Goal: Task Accomplishment & Management: Use online tool/utility

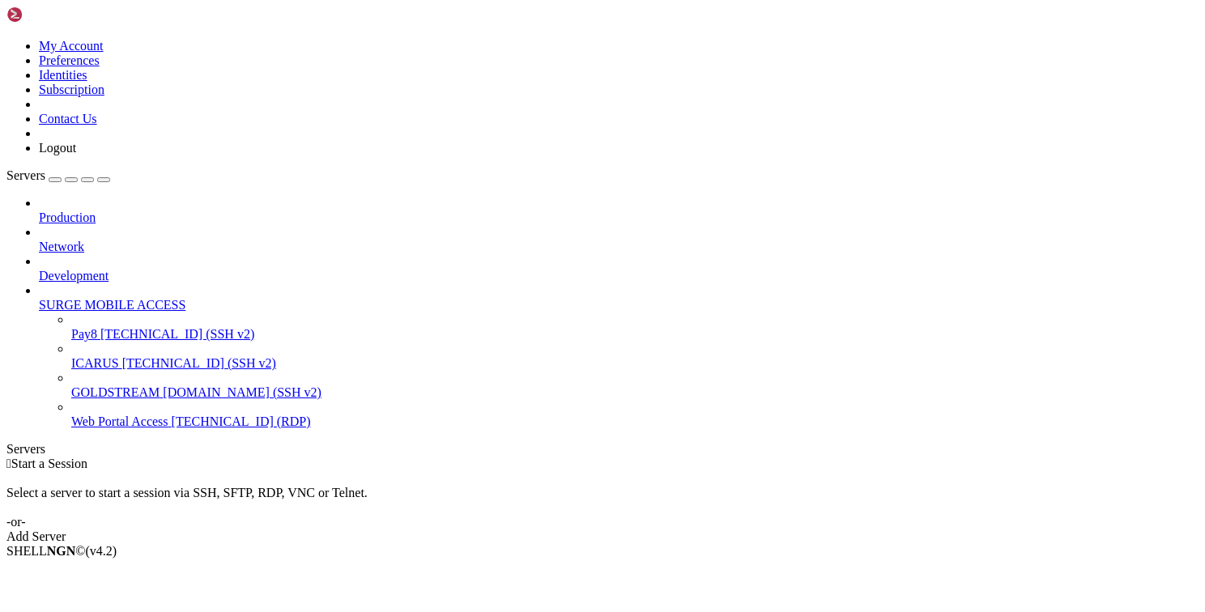
click at [62, 177] on button "button" at bounding box center [55, 179] width 13 height 5
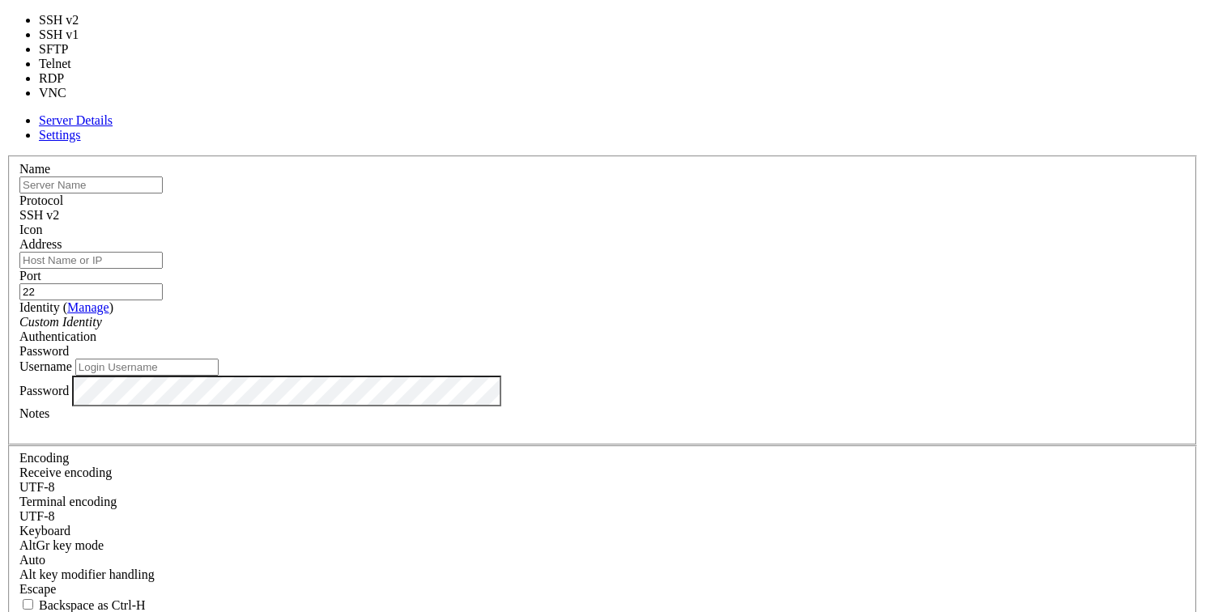
click at [713, 208] on div "SSH v2" at bounding box center [602, 215] width 1166 height 15
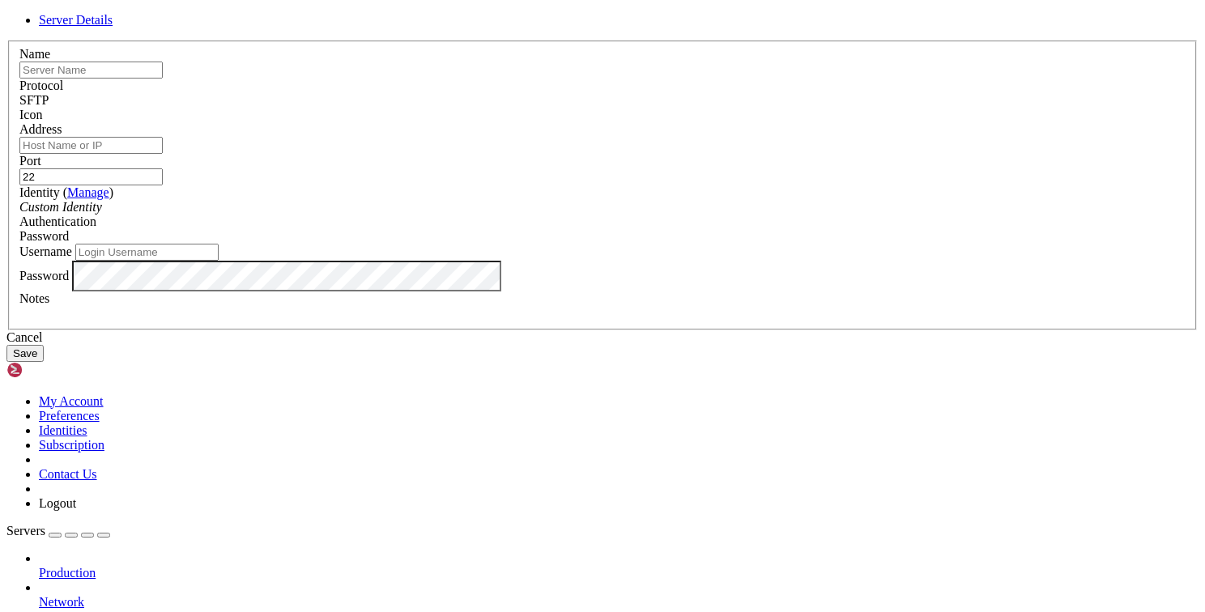
click at [163, 79] on input "text" at bounding box center [90, 70] width 143 height 17
click at [124, 270] on div "Server Details Name Protocol SFTP Icon Address" at bounding box center [602, 187] width 1192 height 349
click at [163, 79] on input "text" at bounding box center [90, 70] width 143 height 17
type input "P"
type input "Pay8"
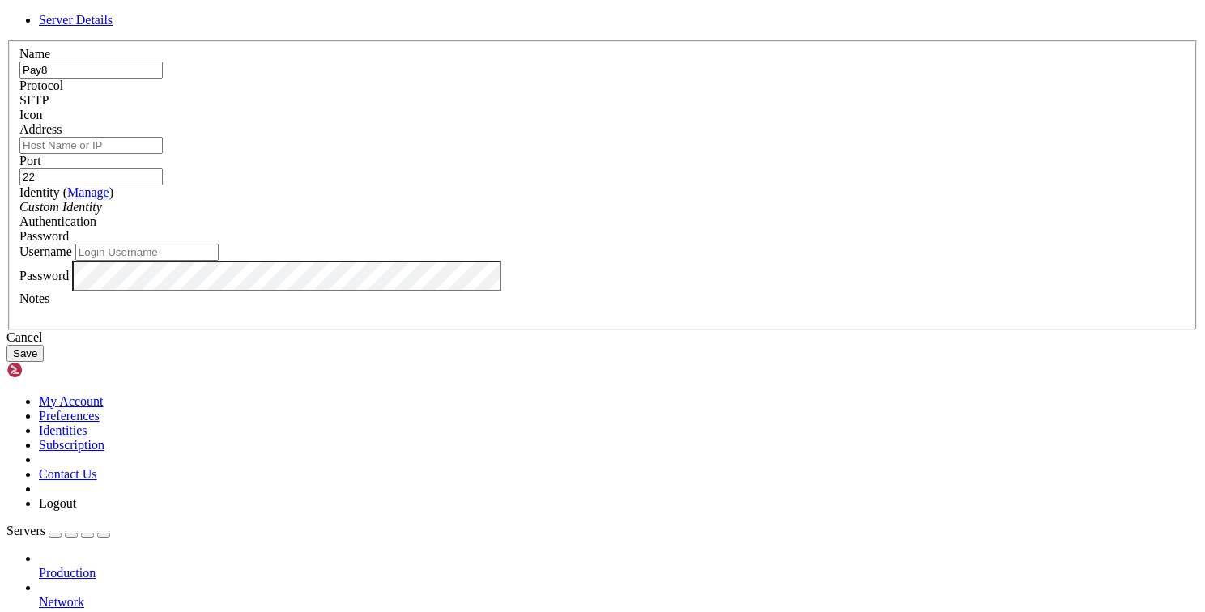
click at [163, 154] on input "Address" at bounding box center [90, 145] width 143 height 17
paste input "[TECHNICAL_ID]"
type input "[TECHNICAL_ID]"
click at [1058, 347] on div "Server Details Name Pay8 Protocol SFTP Icon" at bounding box center [602, 187] width 1192 height 349
click at [219, 261] on input "Username" at bounding box center [146, 252] width 143 height 17
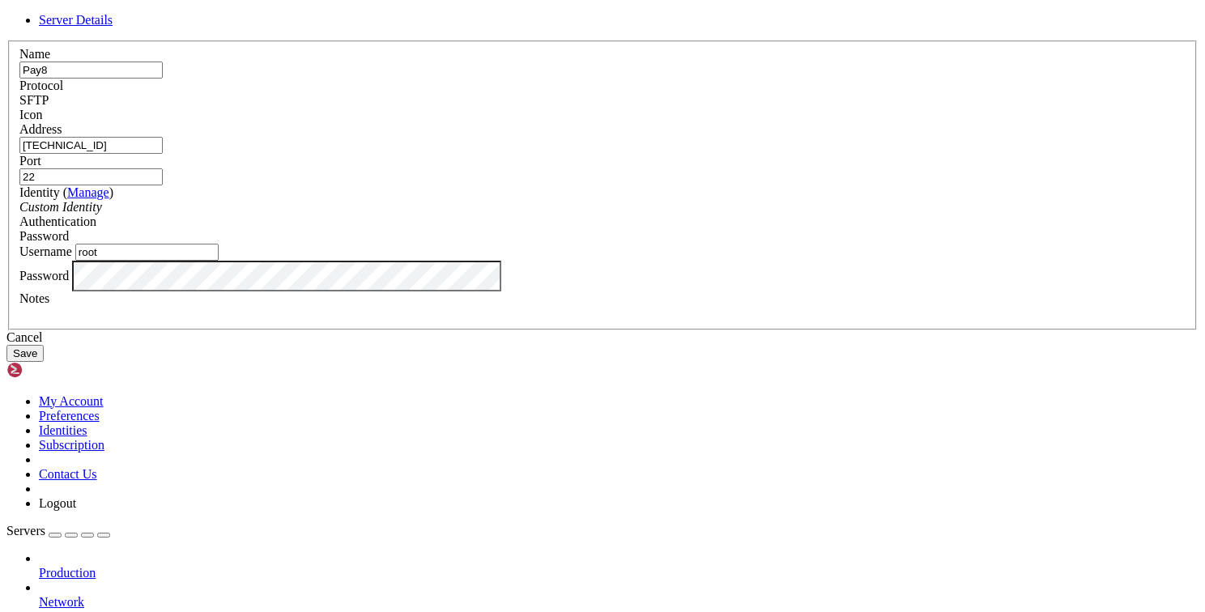
type input "root"
drag, startPoint x: 953, startPoint y: 402, endPoint x: 879, endPoint y: 457, distance: 91.5
click at [953, 362] on div "Server Details Name Pay8 Protocol SFTP Icon" at bounding box center [602, 187] width 1192 height 349
click at [44, 362] on button "Save" at bounding box center [24, 353] width 37 height 17
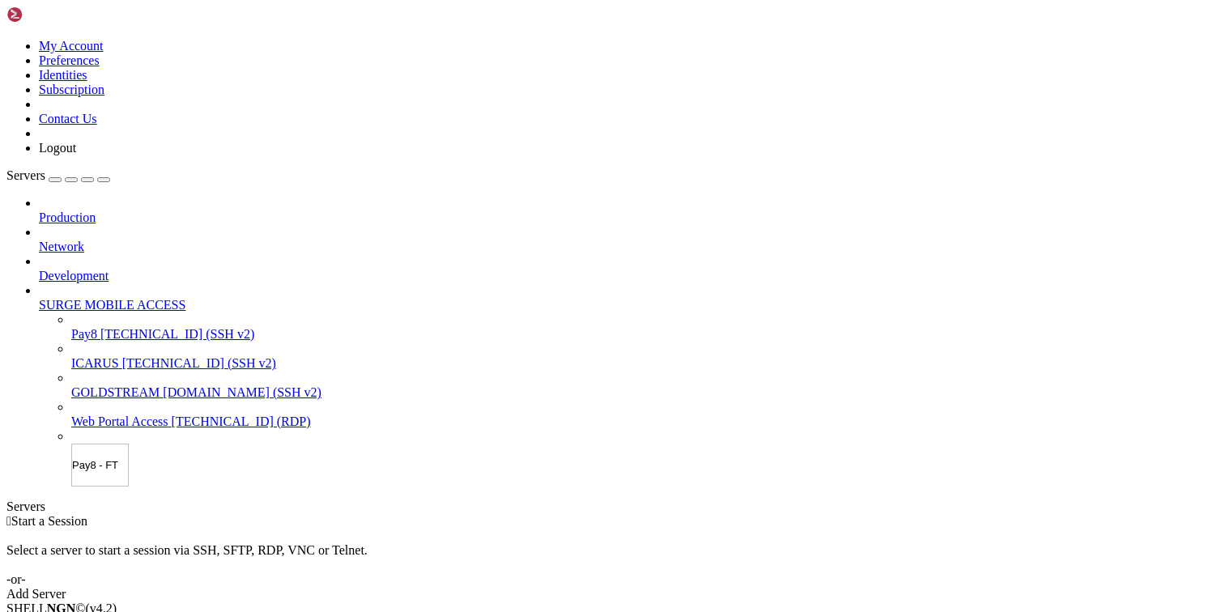
type input "Pay8 - FTP"
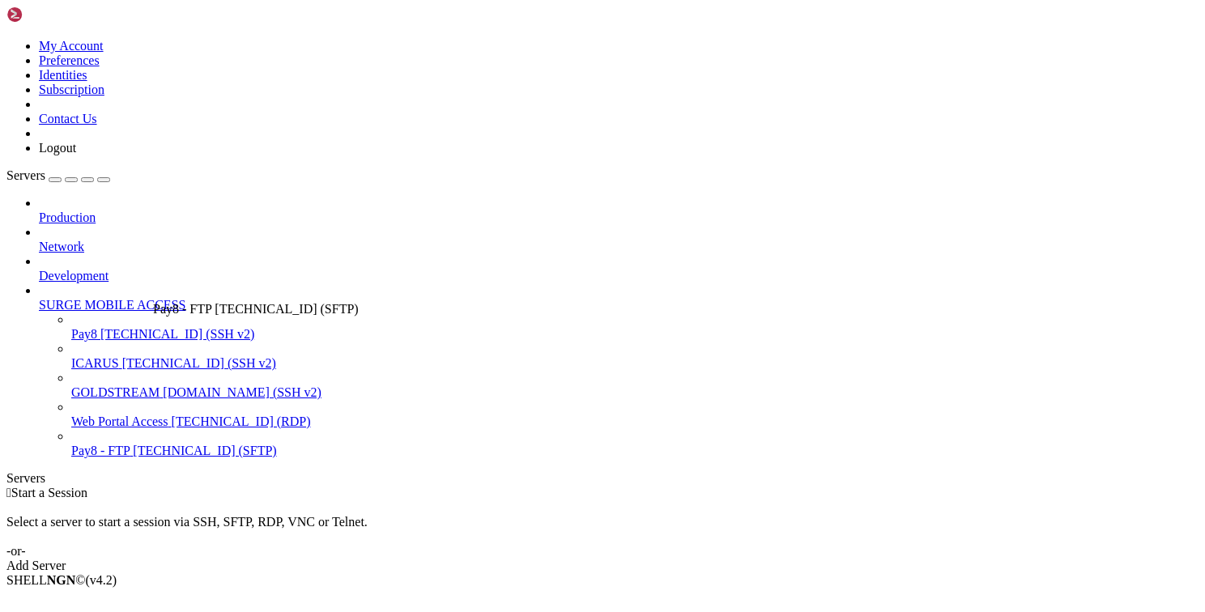
drag, startPoint x: 126, startPoint y: 445, endPoint x: 149, endPoint y: 295, distance: 151.5
click at [135, 356] on span "[TECHNICAL_ID] (SFTP)" at bounding box center [204, 363] width 143 height 14
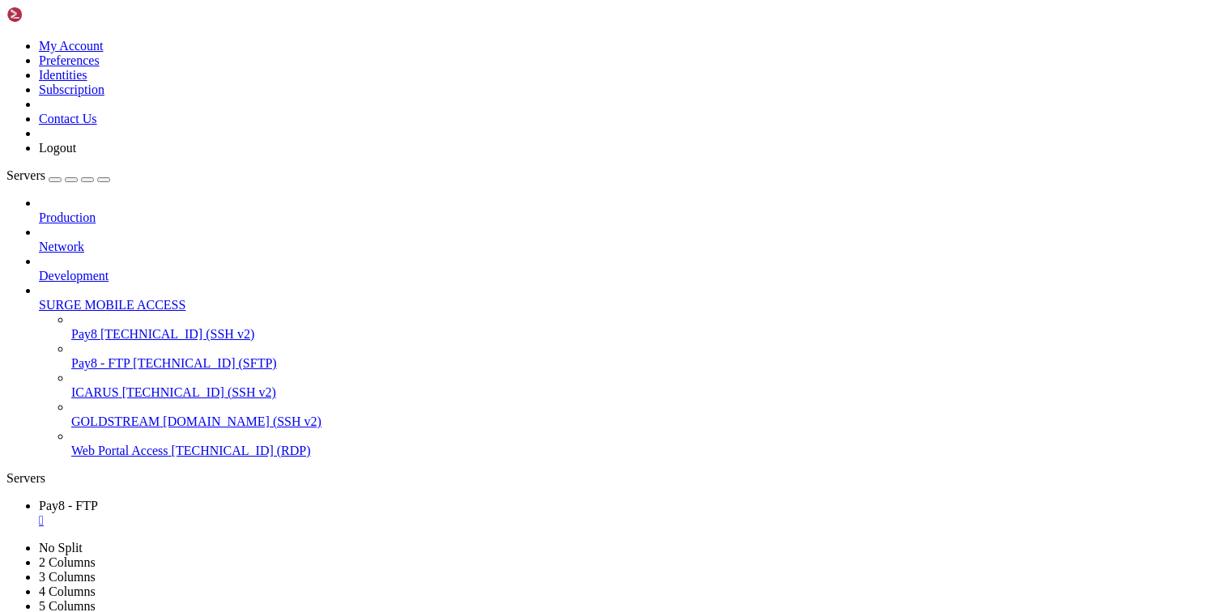
scroll to position [460, 0]
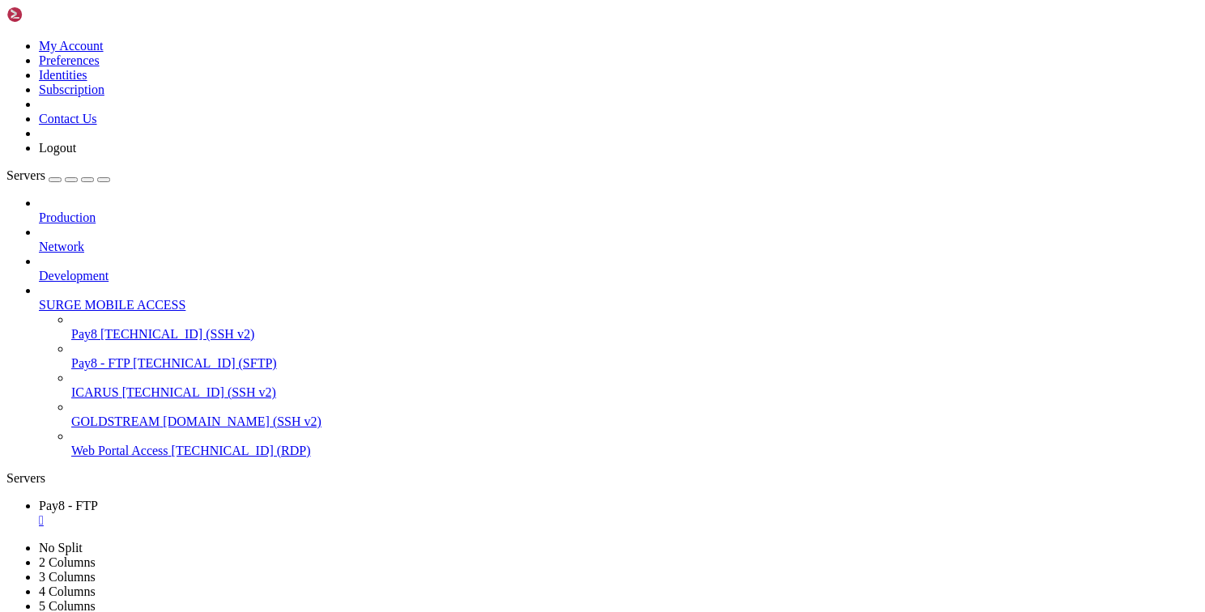
type input "/var/www/html/transact/app/Controllers"
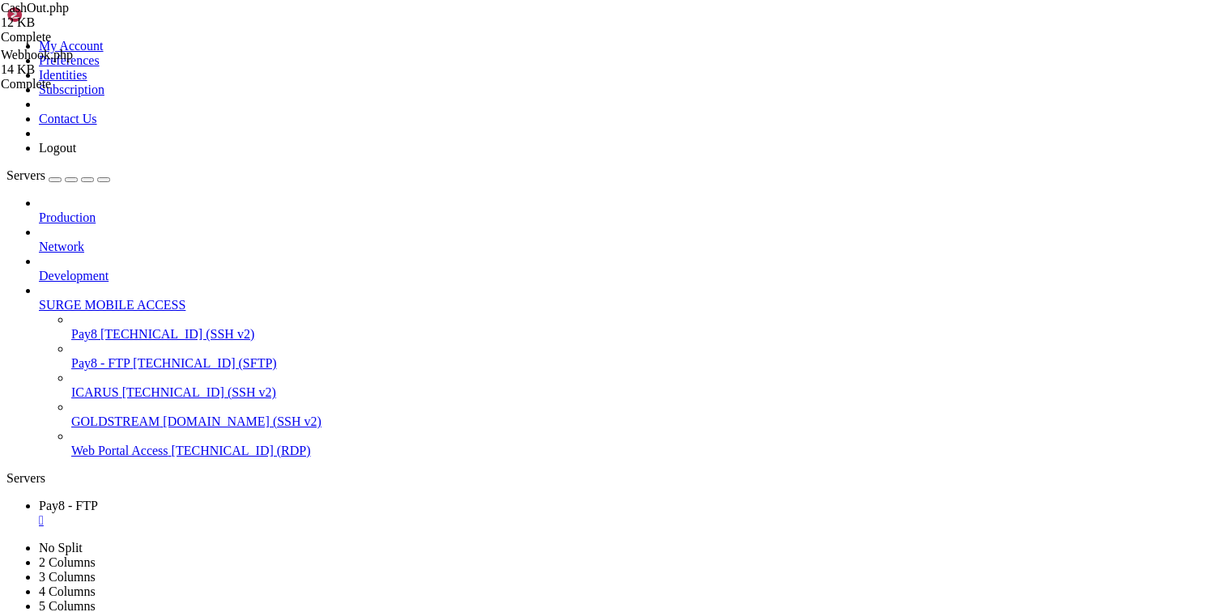
scroll to position [146, 0]
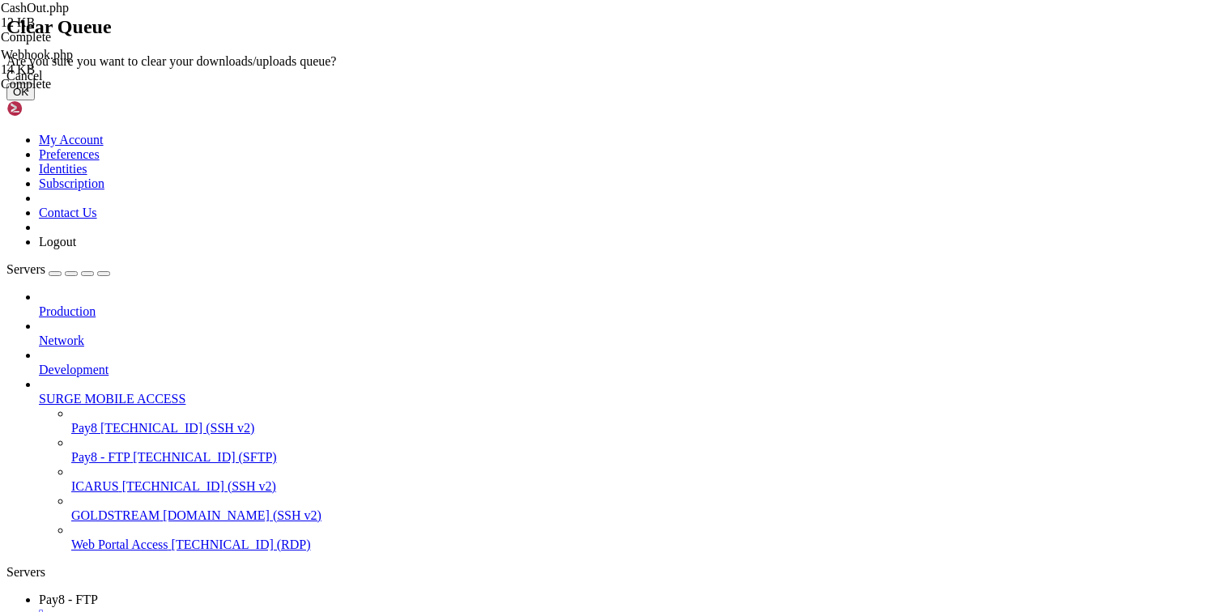
click at [713, 83] on div "Cancel" at bounding box center [602, 76] width 1192 height 15
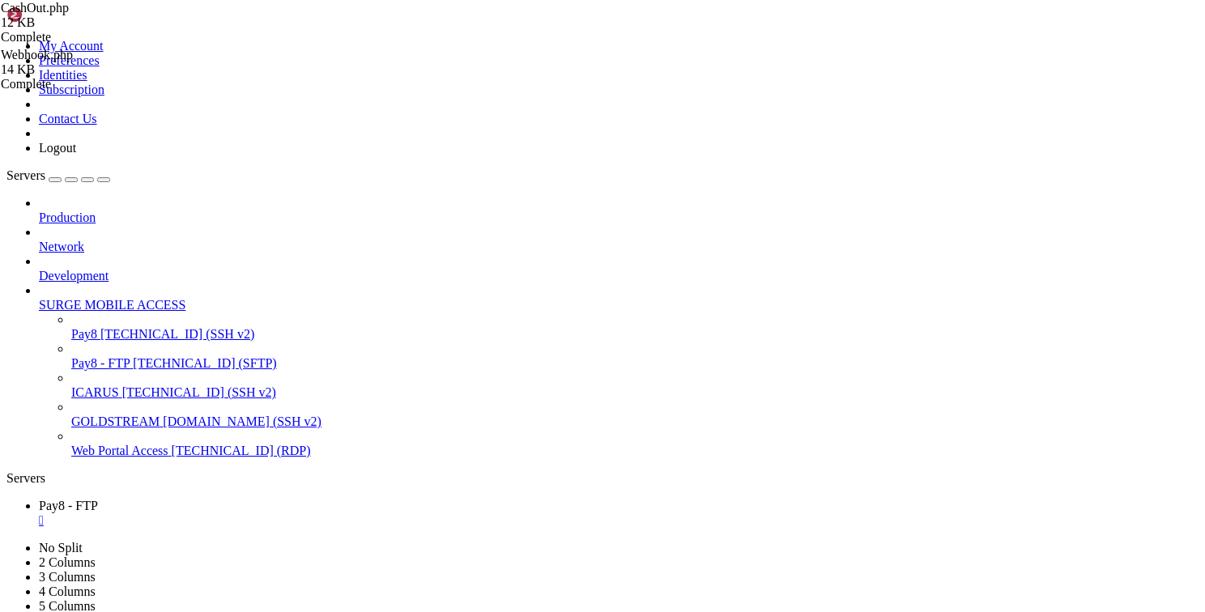
click at [1150, 215] on div "Webhook.php 14 KB Complete CashOut.php 12 KB Complete" at bounding box center [602, 306] width 1205 height 612
click at [163, 30] on span "Webhook.php 14 KB" at bounding box center [82, 15] width 162 height 29
click at [1, 15] on icon at bounding box center [1, 8] width 0 height 14
click at [163, 45] on div "Webhook.php 14 KB Complete" at bounding box center [82, 23] width 162 height 44
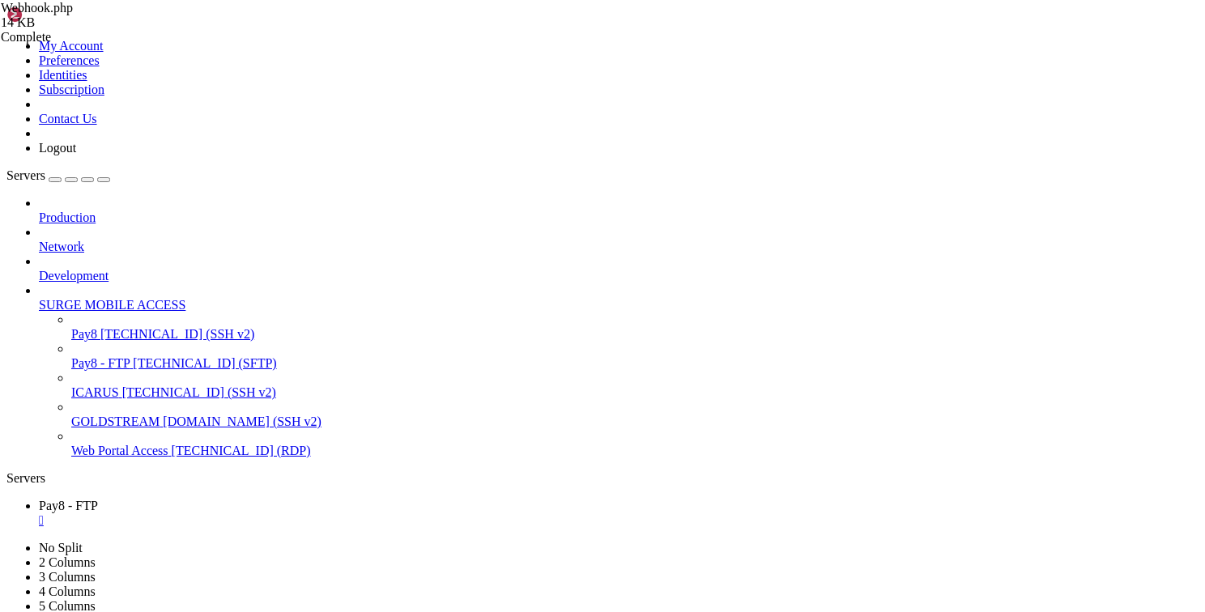
click at [163, 45] on div "Webhook.php 14 KB Complete" at bounding box center [82, 23] width 162 height 44
drag, startPoint x: 414, startPoint y: 538, endPoint x: 422, endPoint y: 537, distance: 8.1
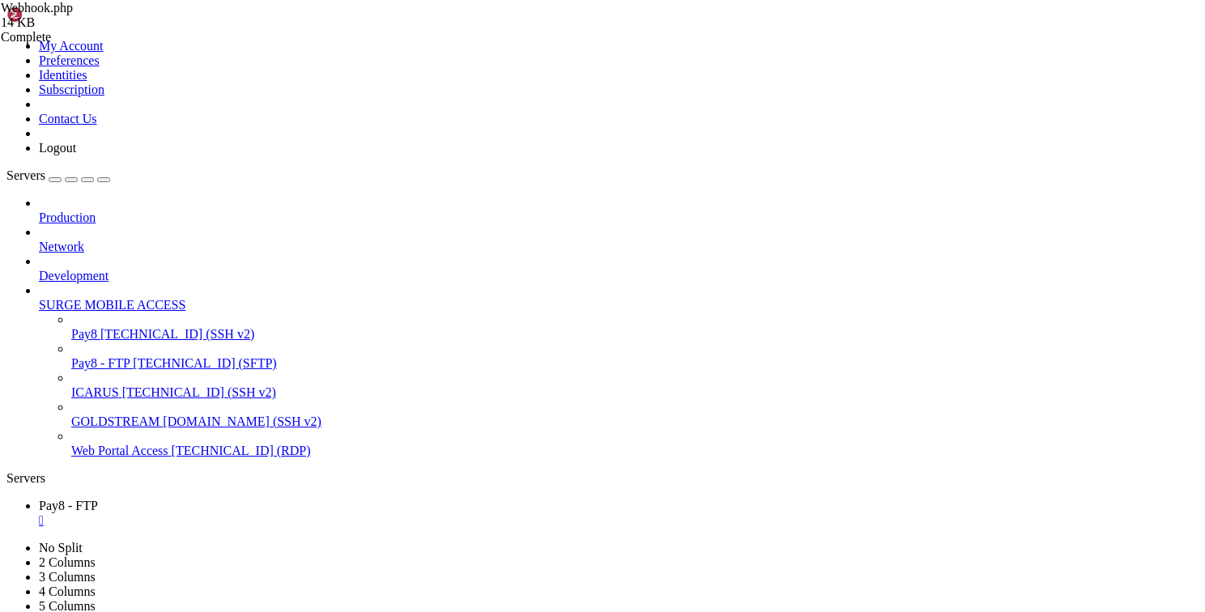
scroll to position [1798, 0]
type textarea "private function sendCallBack($url,$data){ $client = new Client();"
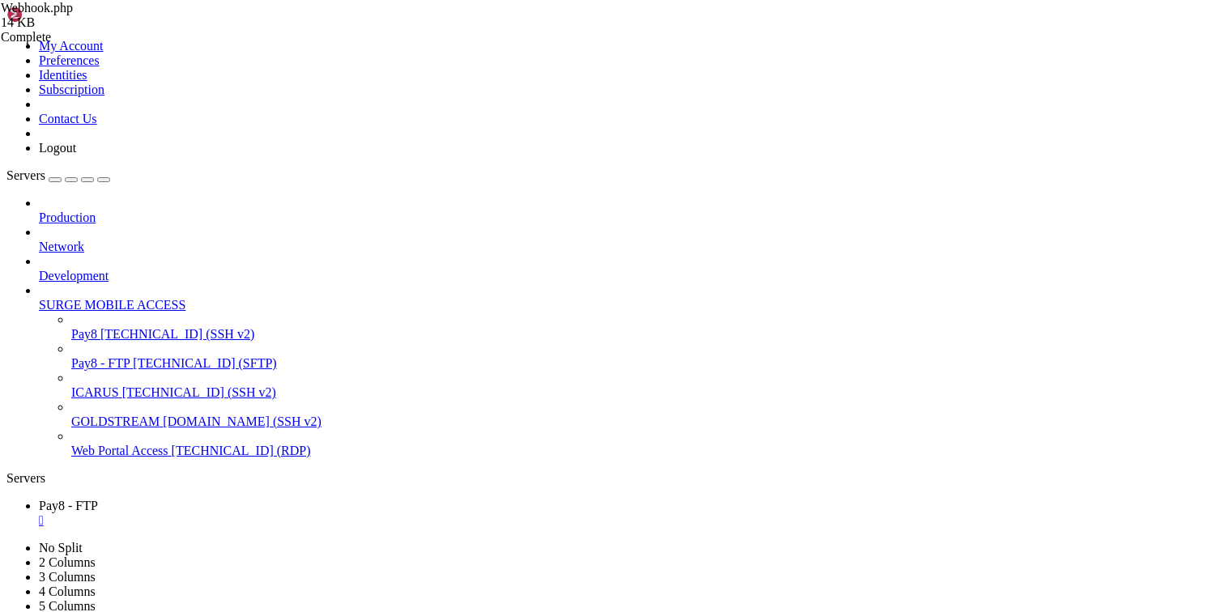
scroll to position [639, 0]
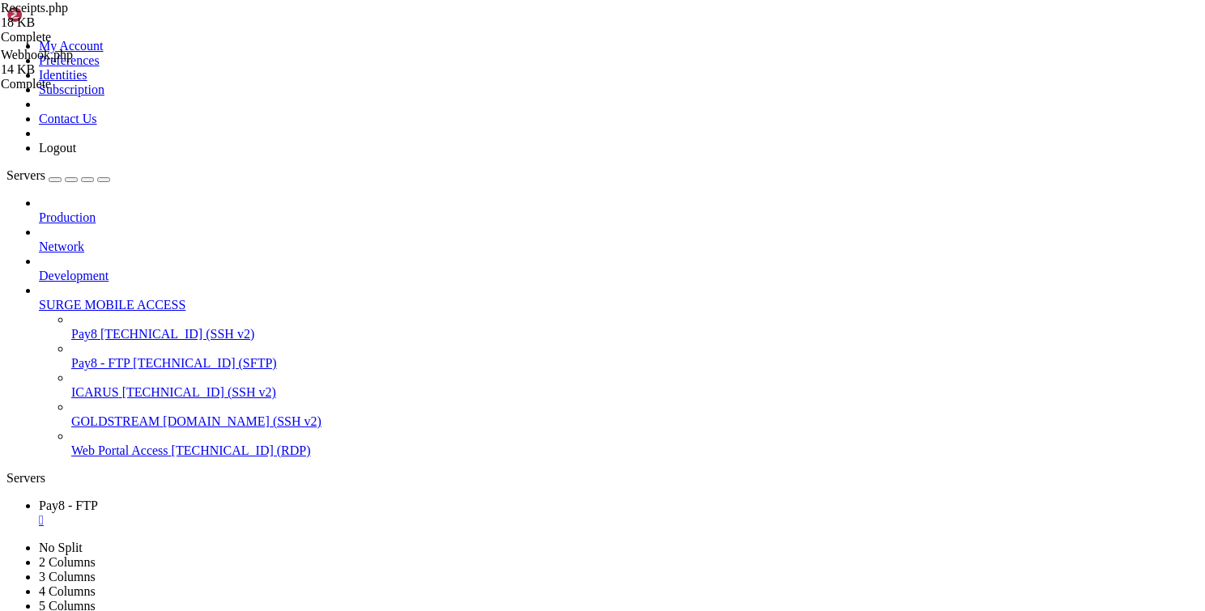
type textarea "<img src='data:image/svg+xml;base64,PHN2ZyB3aWR0aD0iODAiIGhlaWdodD0iODAiIHZpZXd…"
click at [104, 180] on icon "button" at bounding box center [104, 180] width 0 height 0
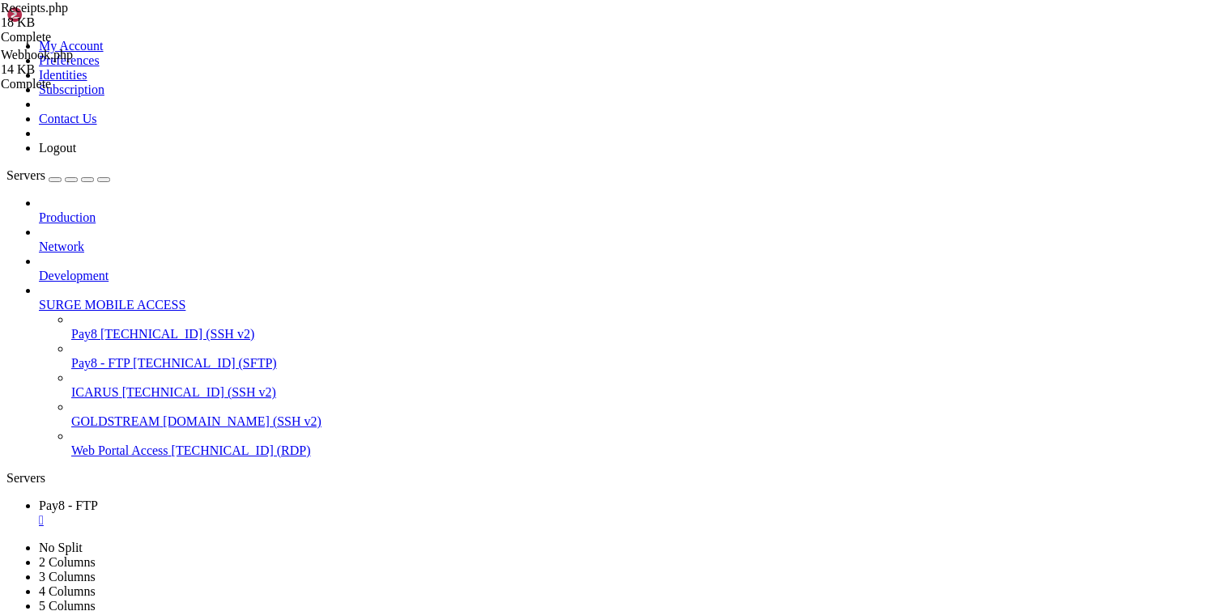
drag, startPoint x: 228, startPoint y: 492, endPoint x: 214, endPoint y: 356, distance: 135.9
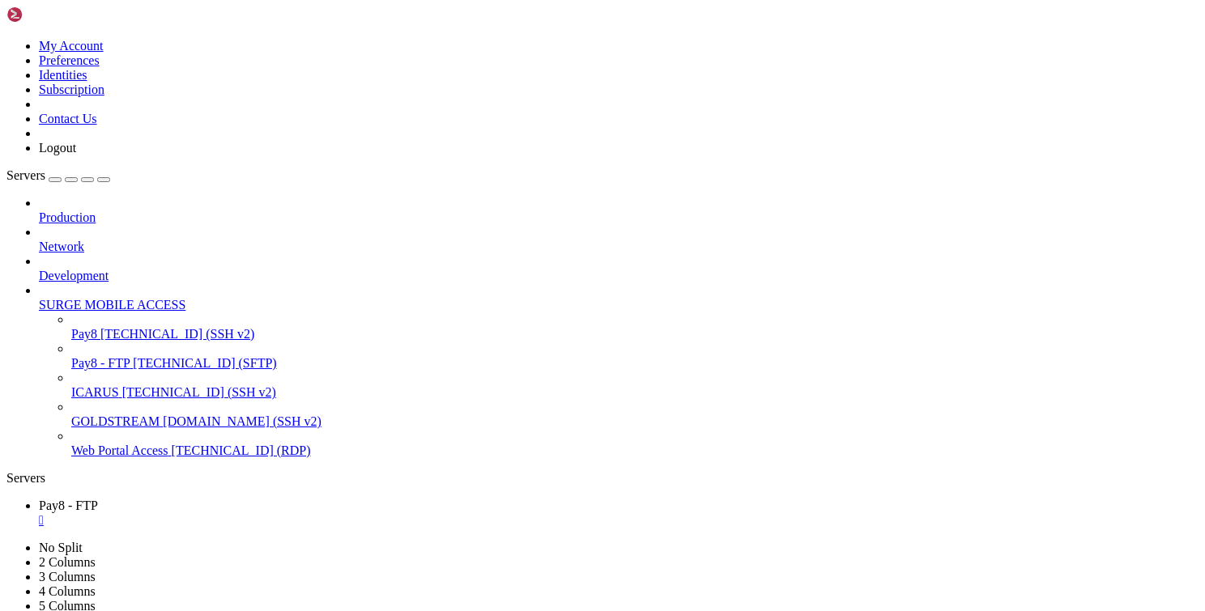
click at [7, 471] on div "Servers" at bounding box center [602, 478] width 1192 height 15
click at [172, 444] on span "[TECHNICAL_ID] (RDP)" at bounding box center [241, 451] width 139 height 14
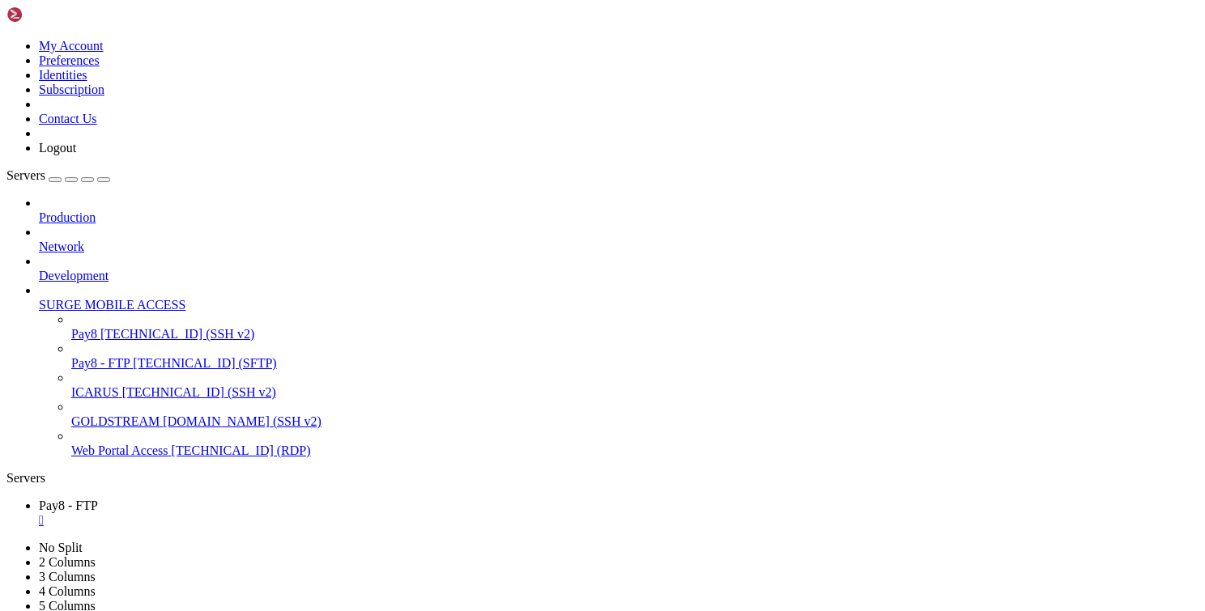
click at [172, 444] on span "[TECHNICAL_ID] (RDP)" at bounding box center [241, 451] width 139 height 14
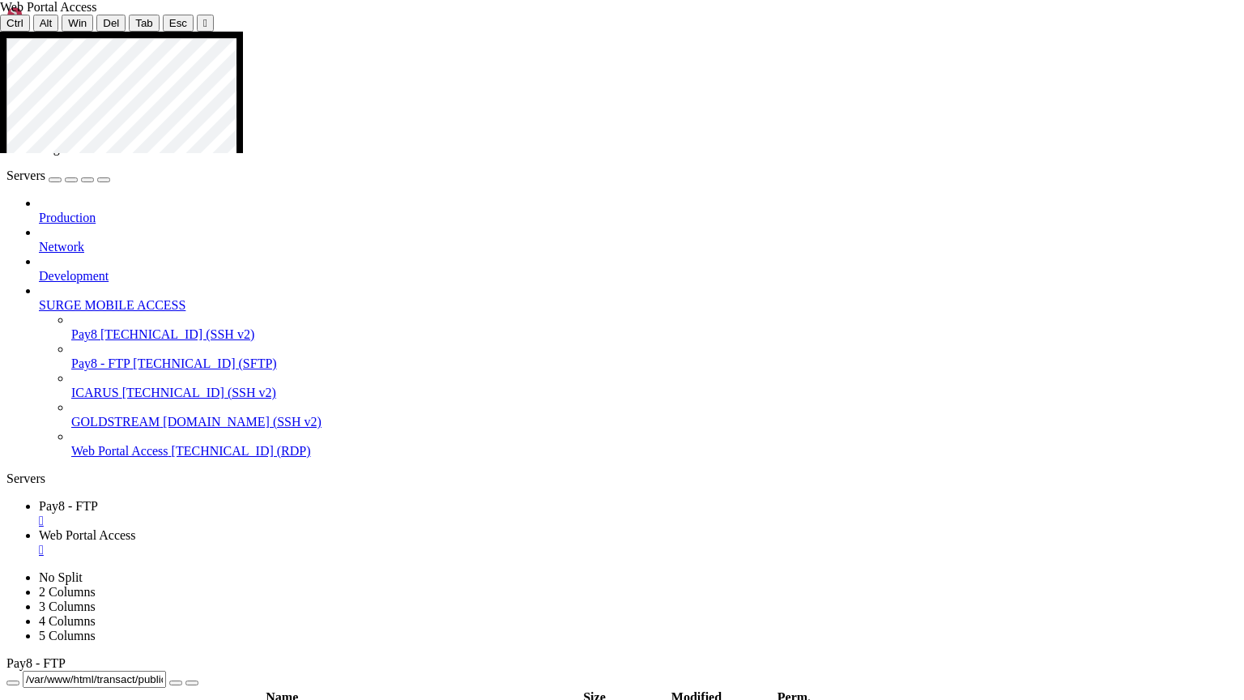
drag, startPoint x: 444, startPoint y: 74, endPoint x: 74, endPoint y: 71, distance: 370.1
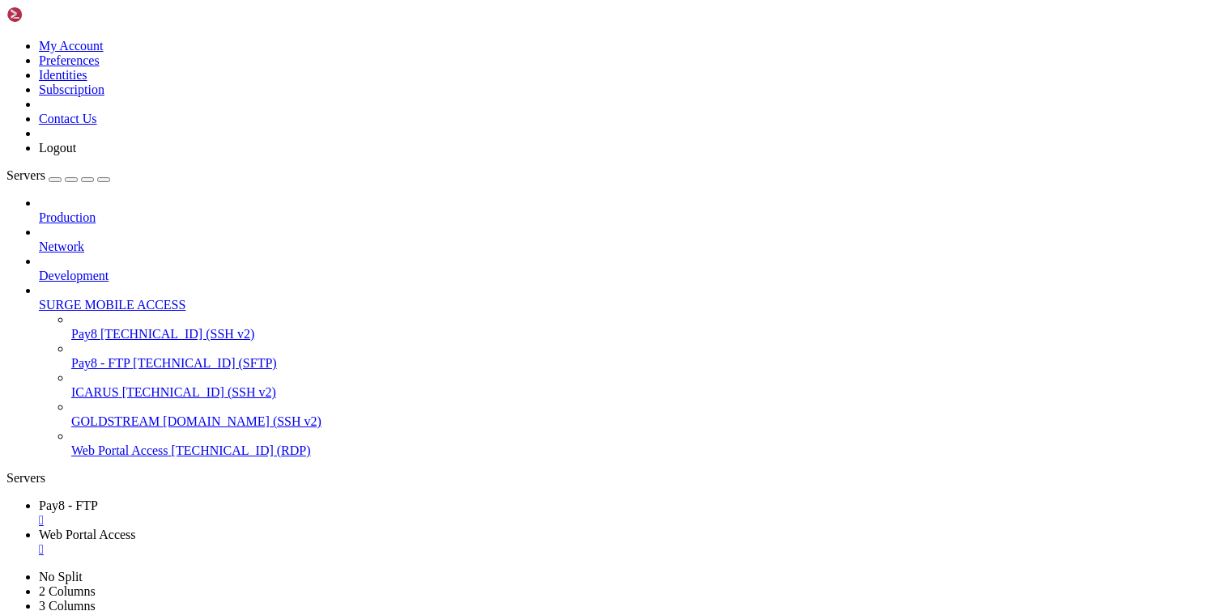
click at [98, 499] on span "Pay8 - FTP" at bounding box center [68, 506] width 59 height 14
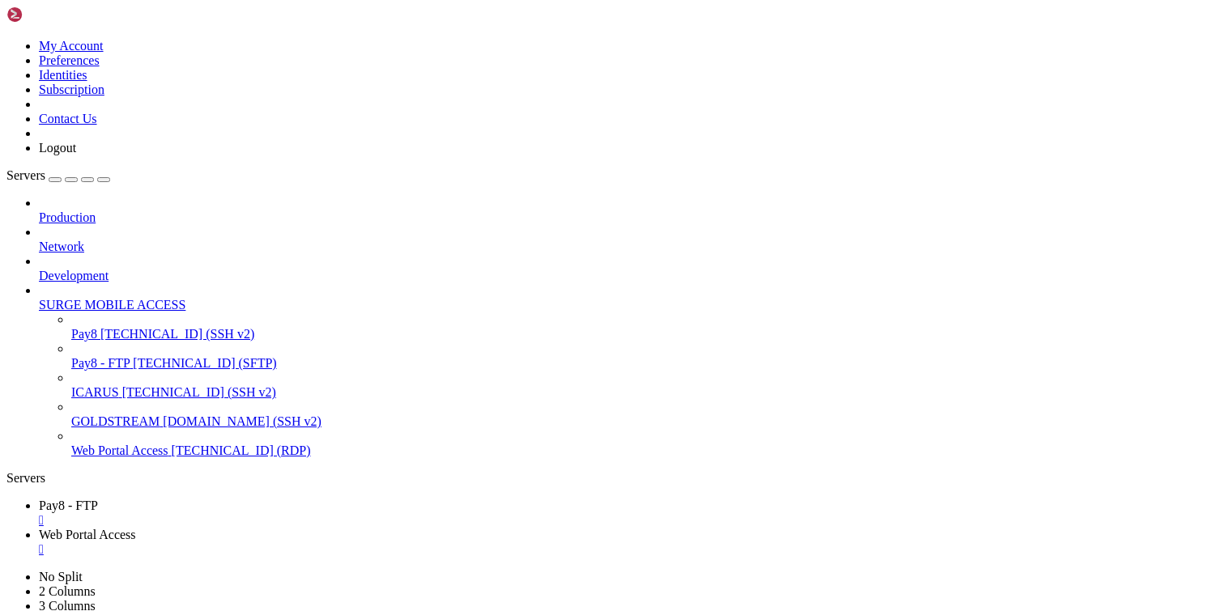
type input "/var/www/html/transact/app/Controllers"
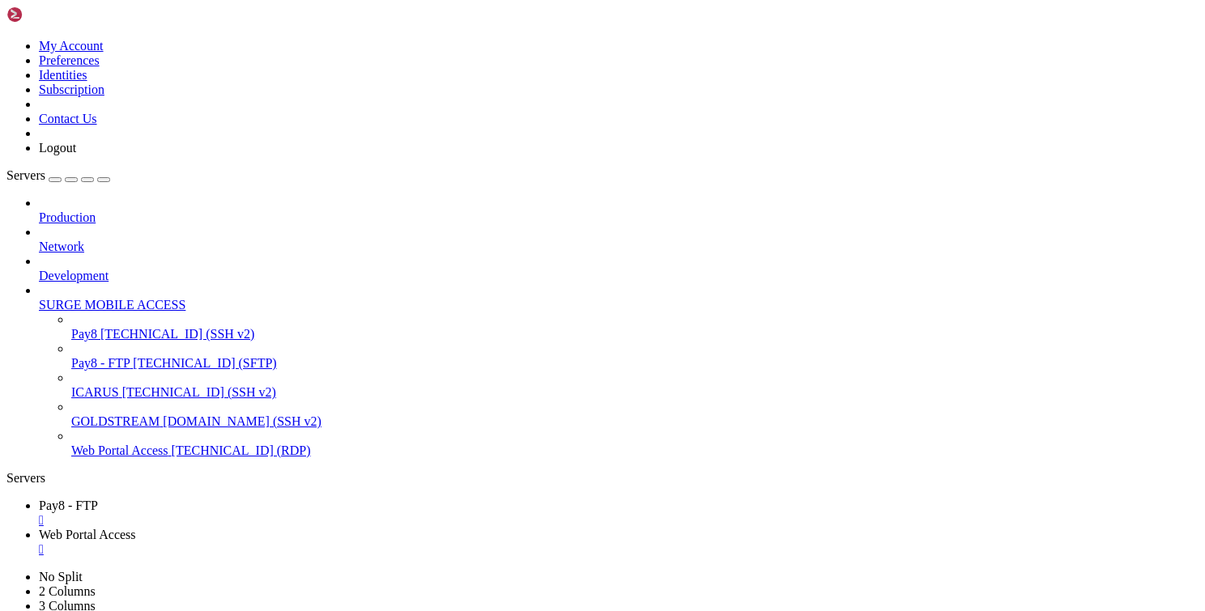
scroll to position [194, 0]
